Goal: Navigation & Orientation: Go to known website

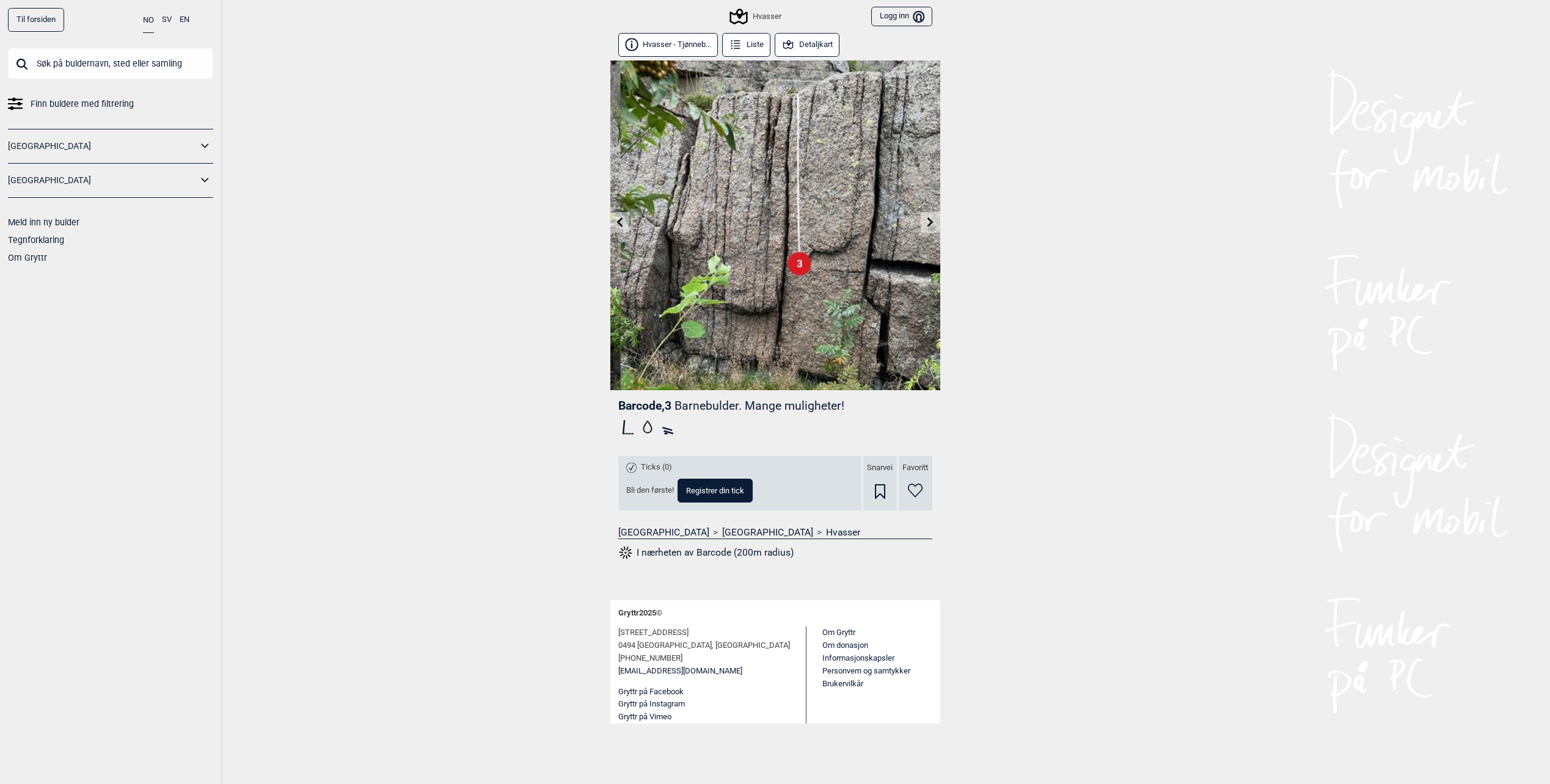
drag, startPoint x: 0, startPoint y: 0, endPoint x: 444, endPoint y: 388, distance: 589.6
click at [444, 388] on div "Til forsiden NO SV EN Finn buldere med filtrering [GEOGRAPHIC_DATA] [GEOGRAPHIC…" at bounding box center [775, 392] width 1550 height 784
click at [1067, 490] on div "Til forsiden NO SV EN Finn buldere med filtrering [GEOGRAPHIC_DATA] [GEOGRAPHIC…" at bounding box center [775, 392] width 1550 height 784
click at [1305, 292] on div "Til forsiden NO SV EN Finn buldere med filtrering [GEOGRAPHIC_DATA] [GEOGRAPHIC…" at bounding box center [775, 392] width 1550 height 784
drag, startPoint x: 1300, startPoint y: 293, endPoint x: 1204, endPoint y: 248, distance: 106.0
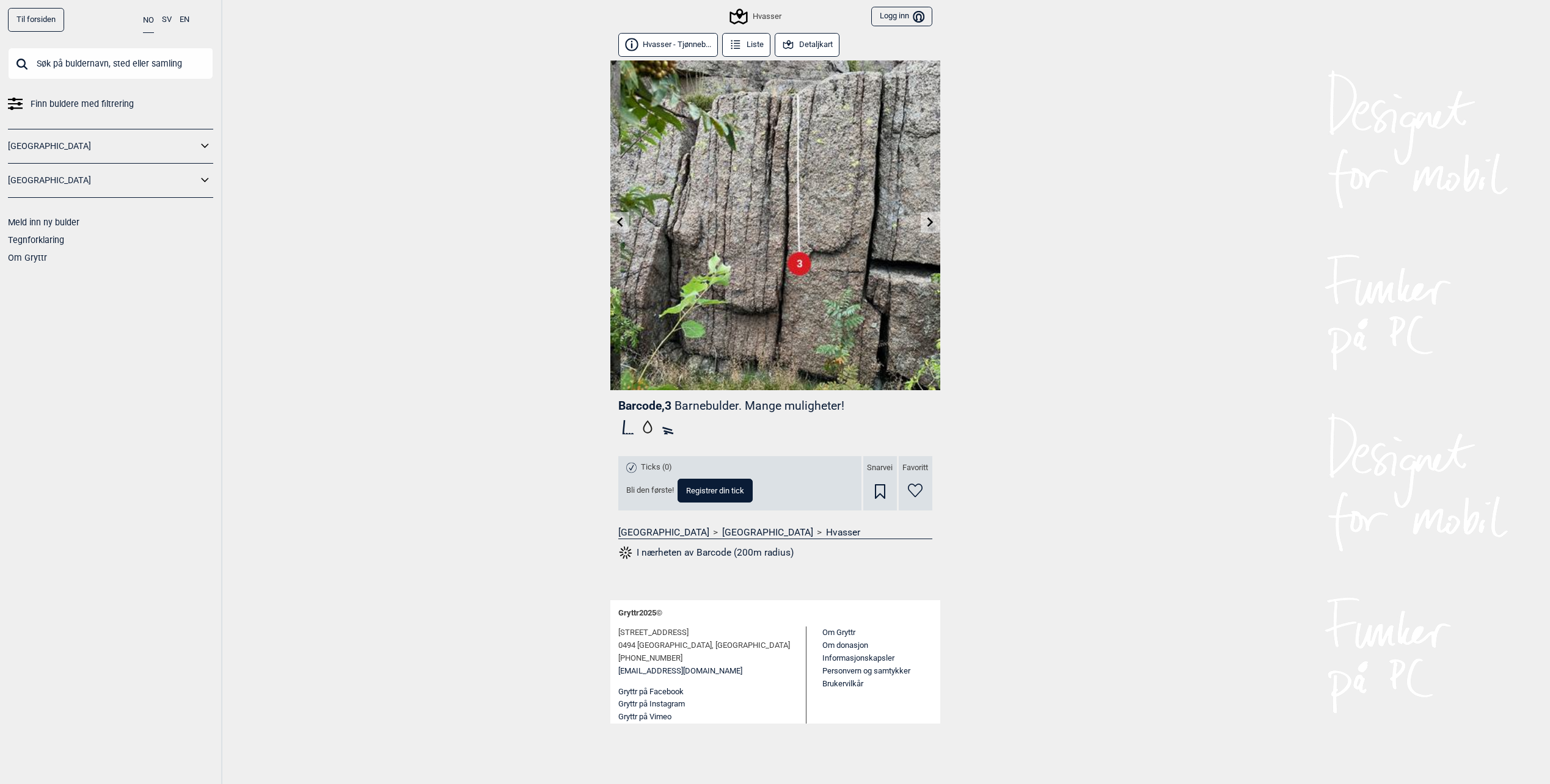
click at [1204, 248] on div "Til forsiden NO SV EN Finn buldere med filtrering [GEOGRAPHIC_DATA] [GEOGRAPHIC…" at bounding box center [775, 392] width 1550 height 784
click at [1139, 240] on div "Til forsiden NO SV EN Finn buldere med filtrering [GEOGRAPHIC_DATA] [GEOGRAPHIC…" at bounding box center [775, 392] width 1550 height 784
click at [1207, 259] on div "Til forsiden NO SV EN Finn buldere med filtrering [GEOGRAPHIC_DATA] [GEOGRAPHIC…" at bounding box center [775, 392] width 1550 height 784
drag, startPoint x: 1096, startPoint y: 166, endPoint x: 1084, endPoint y: 161, distance: 13.0
click at [1098, 166] on div "Til forsiden NO SV EN Finn buldere med filtrering [GEOGRAPHIC_DATA] [GEOGRAPHIC…" at bounding box center [775, 392] width 1550 height 784
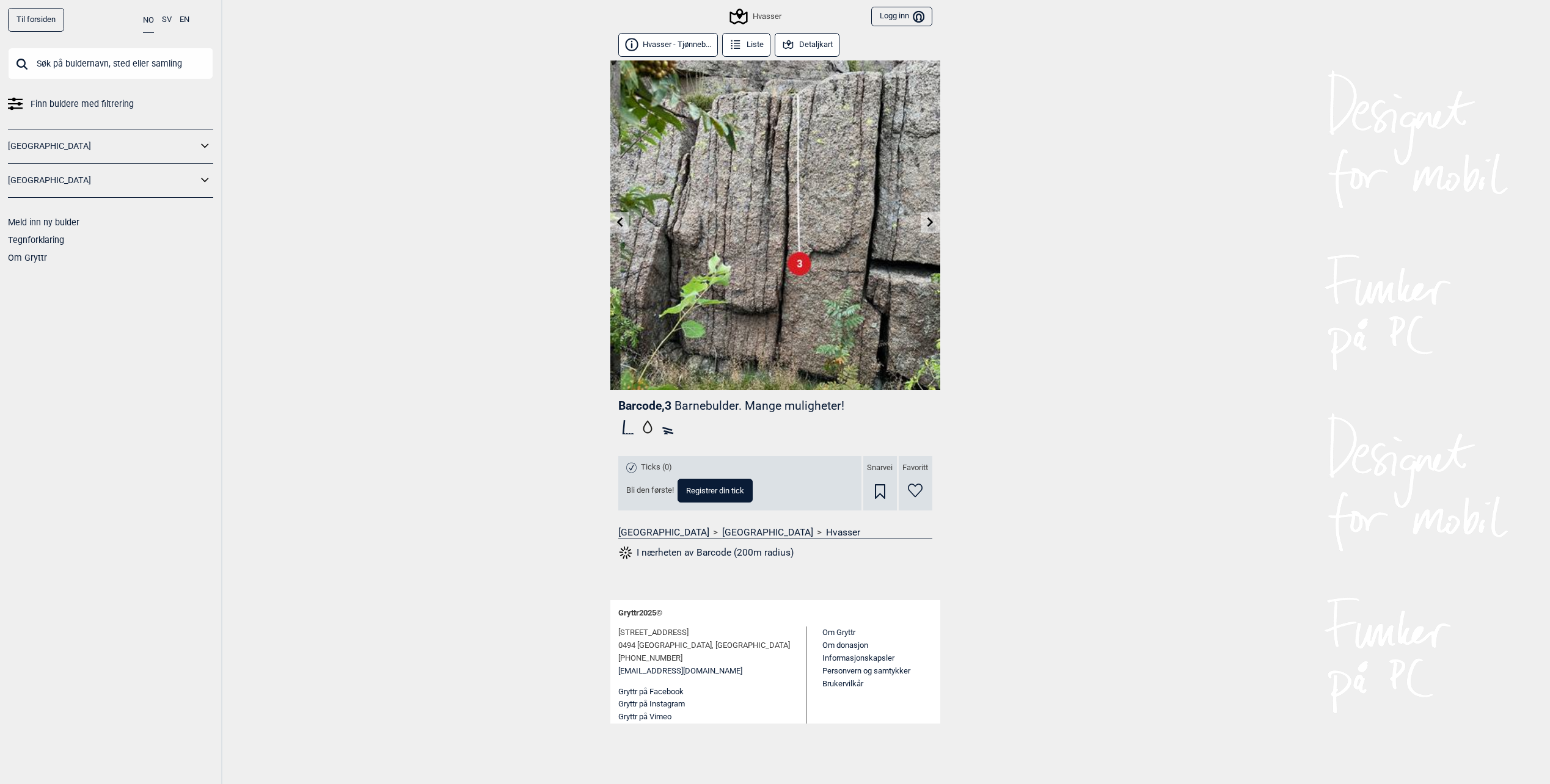
click at [413, 49] on div "Til forsiden NO SV EN Finn buldere med filtrering [GEOGRAPHIC_DATA] [GEOGRAPHIC…" at bounding box center [775, 392] width 1550 height 784
click at [332, 318] on div "Til forsiden NO SV EN Finn buldere med filtrering [GEOGRAPHIC_DATA] [GEOGRAPHIC…" at bounding box center [775, 392] width 1550 height 784
click at [1137, 403] on div "Til forsiden NO SV EN Finn buldere med filtrering [GEOGRAPHIC_DATA] [GEOGRAPHIC…" at bounding box center [775, 392] width 1550 height 784
click at [1364, 301] on div "Til forsiden NO SV EN Finn buldere med filtrering [GEOGRAPHIC_DATA] [GEOGRAPHIC…" at bounding box center [775, 392] width 1550 height 784
click at [393, 226] on div "Til forsiden NO SV EN Finn buldere med filtrering [GEOGRAPHIC_DATA] [GEOGRAPHIC…" at bounding box center [775, 392] width 1550 height 784
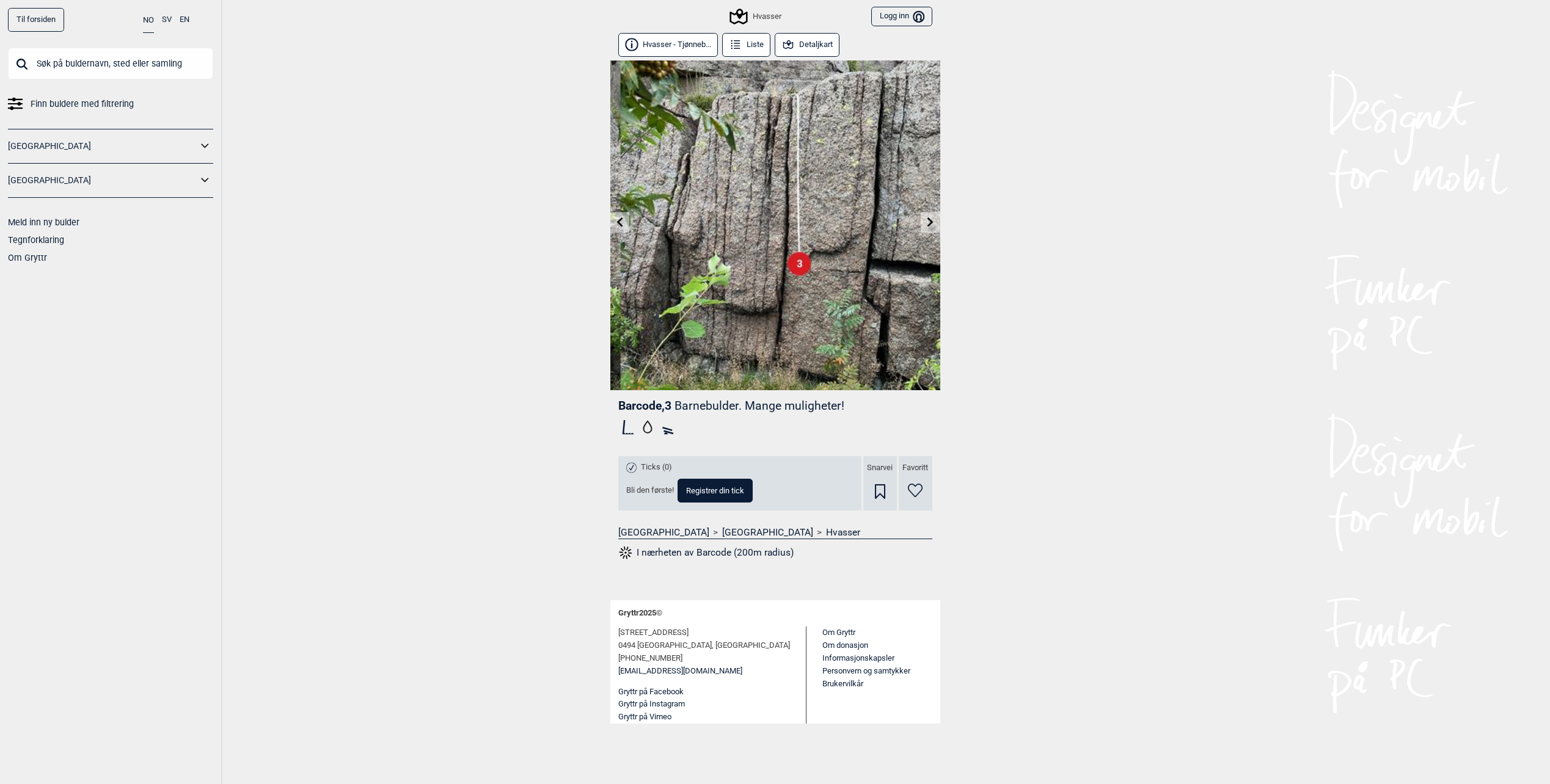
click at [1164, 363] on div "Til forsiden NO SV EN Finn buldere med filtrering [GEOGRAPHIC_DATA] [GEOGRAPHIC…" at bounding box center [775, 392] width 1550 height 784
